Goal: Find specific page/section: Find specific page/section

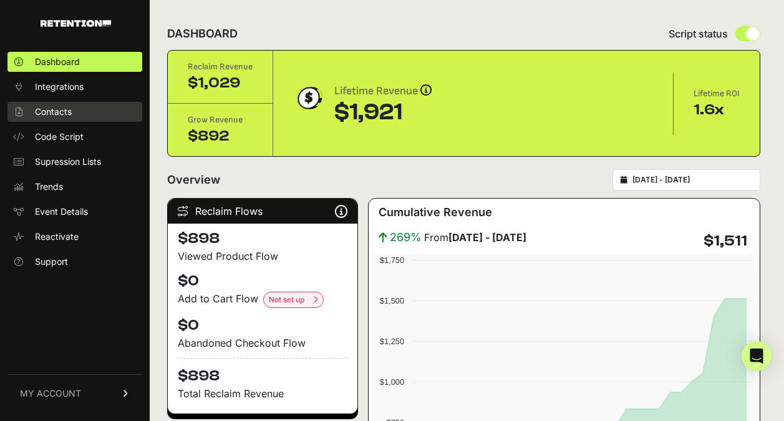
click at [52, 108] on span "Contacts" at bounding box center [53, 111] width 37 height 12
